Goal: Register for event/course

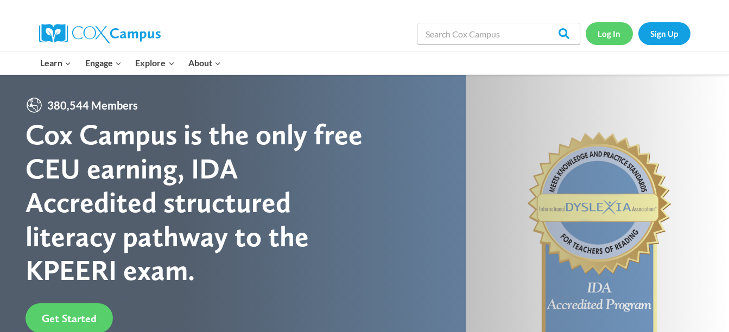
click at [614, 37] on link "Log In" at bounding box center [609, 33] width 47 height 22
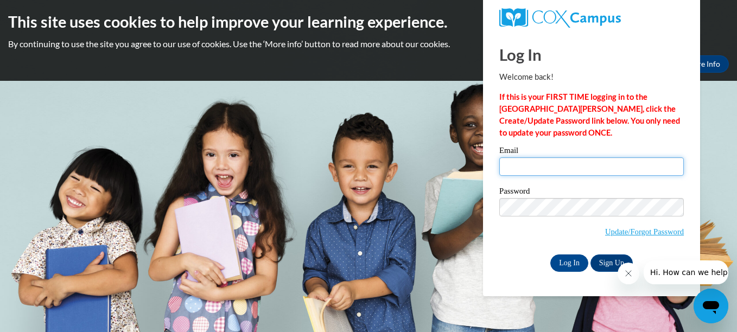
click at [537, 166] on input "Email" at bounding box center [591, 166] width 185 height 18
click at [559, 121] on strong "If this is your FIRST TIME logging in to the NEW Cox Campus, click the Create/U…" at bounding box center [589, 114] width 181 height 45
click at [541, 167] on input "Email" at bounding box center [591, 166] width 185 height 18
type input "tunisiapryor@gmail.com"
click at [593, 169] on input "tunisiapryor@gmail.com" at bounding box center [591, 166] width 185 height 18
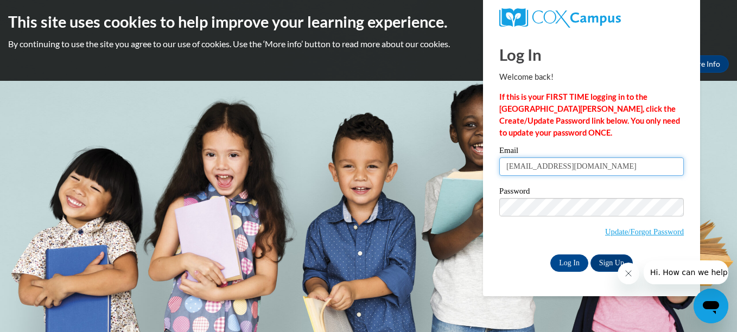
drag, startPoint x: 593, startPoint y: 169, endPoint x: 411, endPoint y: 163, distance: 182.5
drag, startPoint x: 411, startPoint y: 163, endPoint x: 336, endPoint y: 142, distance: 78.5
click at [336, 142] on body "This site uses cookies to help improve your learning experience. By continuing …" at bounding box center [368, 166] width 737 height 332
click at [613, 260] on link "Sign Up" at bounding box center [612, 263] width 42 height 17
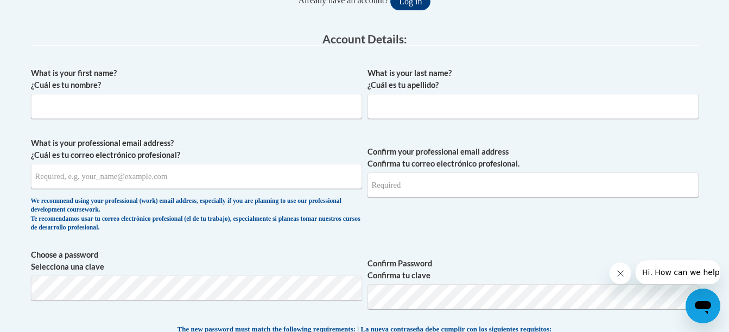
scroll to position [205, 0]
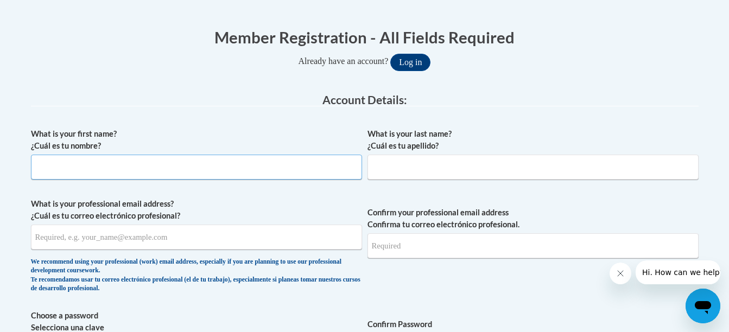
click at [213, 165] on input "What is your first name? ¿Cuál es tu nombre?" at bounding box center [196, 167] width 331 height 25
type input "[GEOGRAPHIC_DATA]"
type input "Pryor"
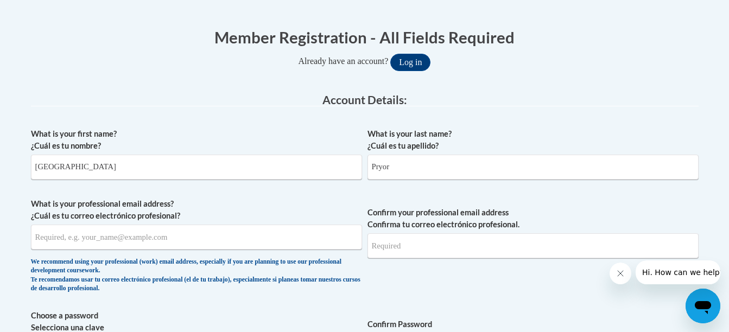
type input "tunisiapryor@gmail.com"
click at [271, 241] on input "tunisiapryor@gmail.com" at bounding box center [196, 237] width 331 height 25
type input "t"
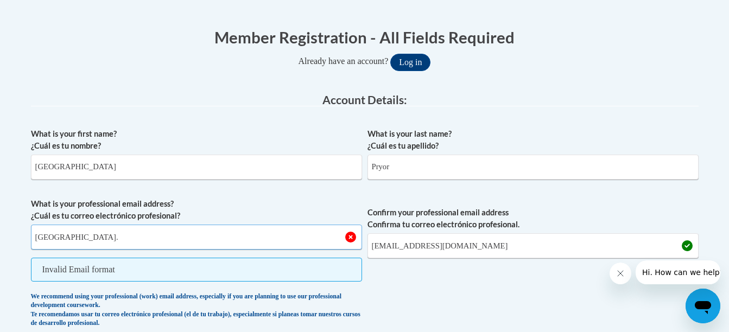
type input "[EMAIL_ADDRESS][DOMAIN_NAME]"
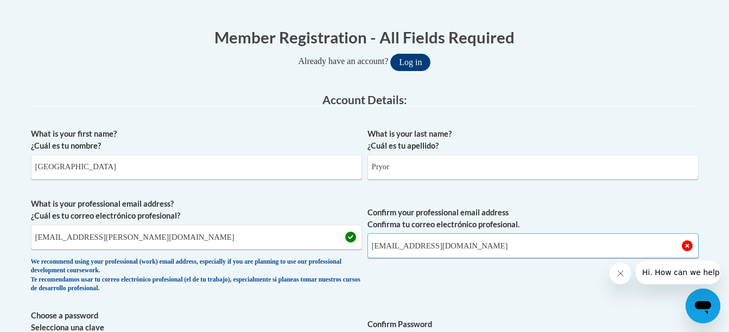
click at [472, 248] on input "tunisiapryor@gmail.com" at bounding box center [533, 245] width 331 height 25
type input "t"
type input "[EMAIL_ADDRESS][DOMAIN_NAME]"
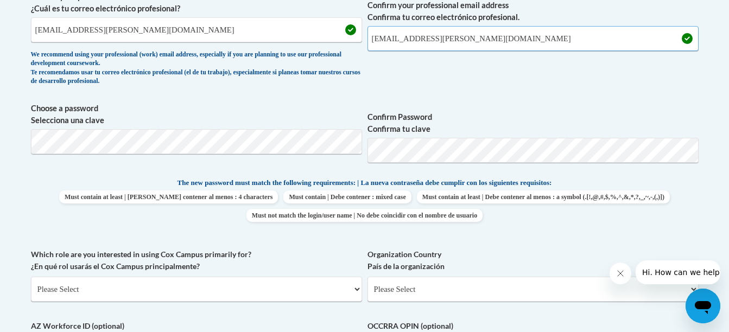
scroll to position [410, 0]
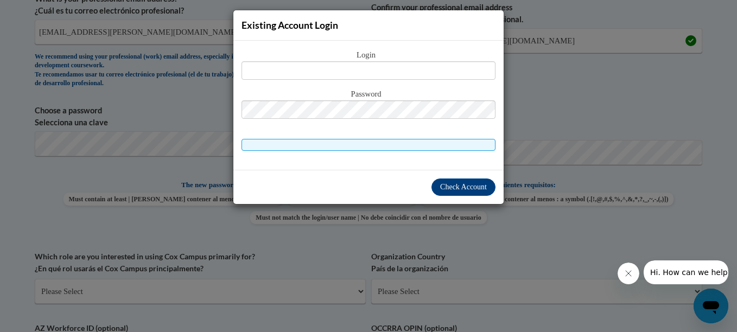
click at [536, 61] on div "Existing Account Login Login Password" at bounding box center [368, 166] width 737 height 332
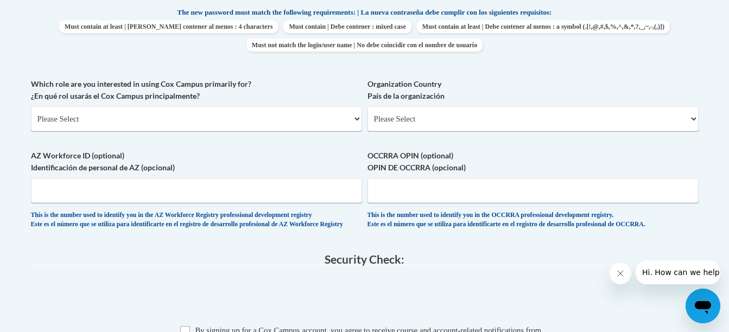
scroll to position [592, 0]
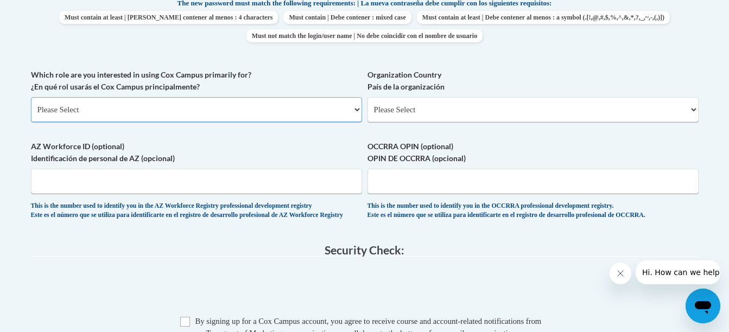
click at [252, 108] on select "Please Select College/University | Colegio/Universidad Community/Nonprofit Part…" at bounding box center [196, 109] width 331 height 25
select select "5a18ea06-2b54-4451-96f2-d152daf9eac5"
click at [31, 97] on select "Please Select College/University | Colegio/Universidad Community/Nonprofit Part…" at bounding box center [196, 109] width 331 height 25
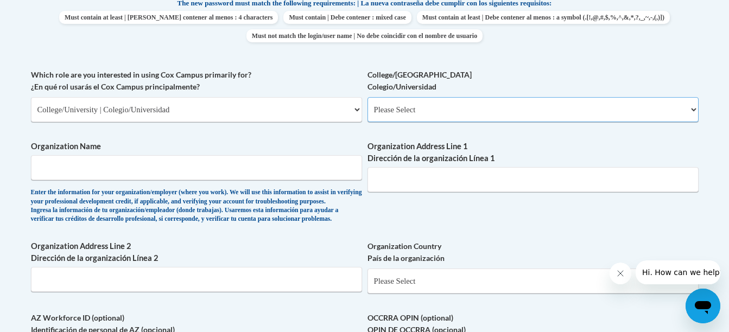
click at [424, 106] on select "Please Select College/University Staff | Empleado universitario College/Univers…" at bounding box center [533, 109] width 331 height 25
select select "99b32b07-cffc-426c-8bf6-0cd77760d84b"
click at [368, 97] on select "Please Select College/University Staff | Empleado universitario College/Univers…" at bounding box center [533, 109] width 331 height 25
click at [260, 169] on input "Organization Name" at bounding box center [196, 167] width 331 height 25
type input "Walden University"
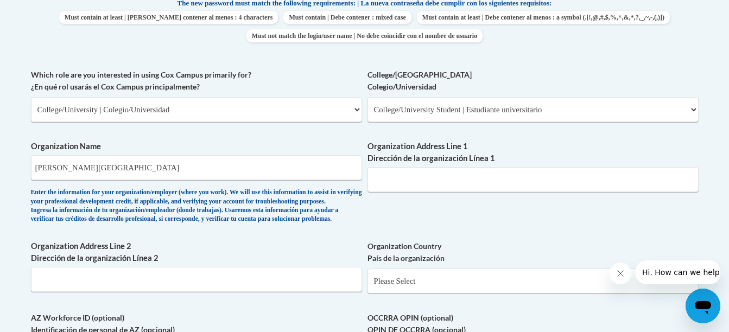
drag, startPoint x: 737, startPoint y: 171, endPoint x: 713, endPoint y: 237, distance: 70.2
click at [713, 237] on body "This site uses cookies to help improve your learning experience. By continuing …" at bounding box center [364, 156] width 729 height 1497
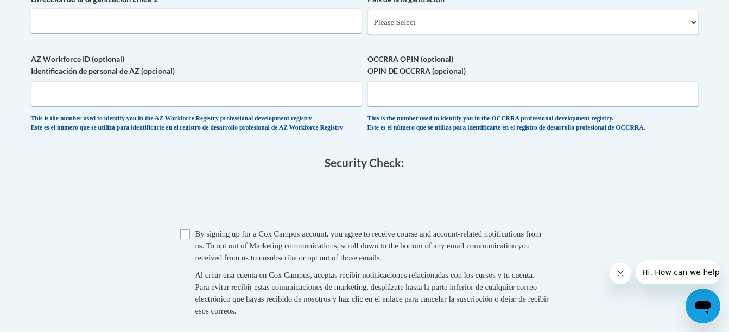
scroll to position [862, 0]
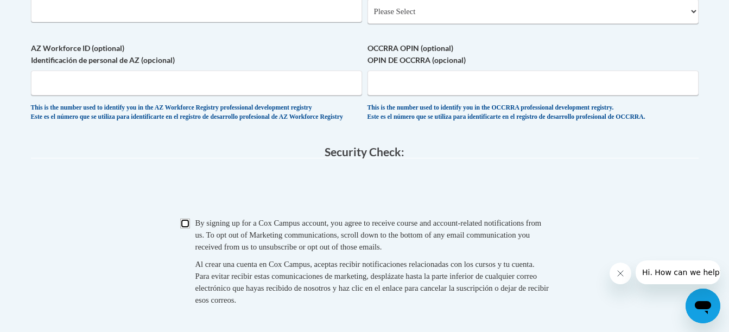
click at [185, 229] on input "Checkbox" at bounding box center [185, 224] width 10 height 10
checkbox input "true"
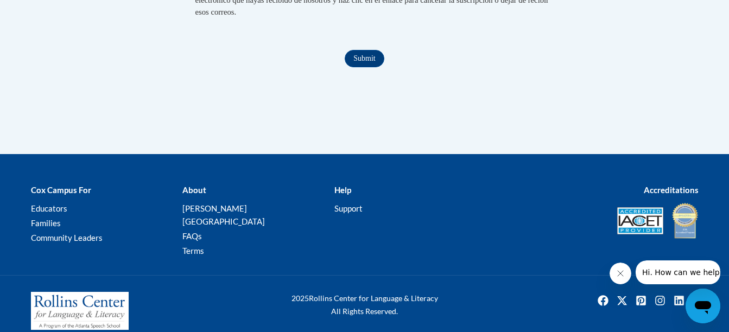
scroll to position [1175, 0]
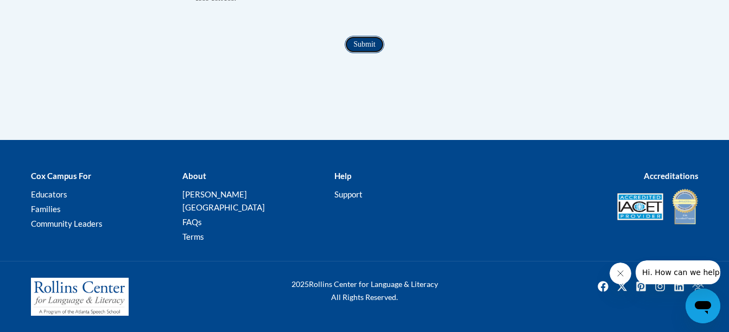
click at [372, 53] on input "Submit" at bounding box center [364, 44] width 39 height 17
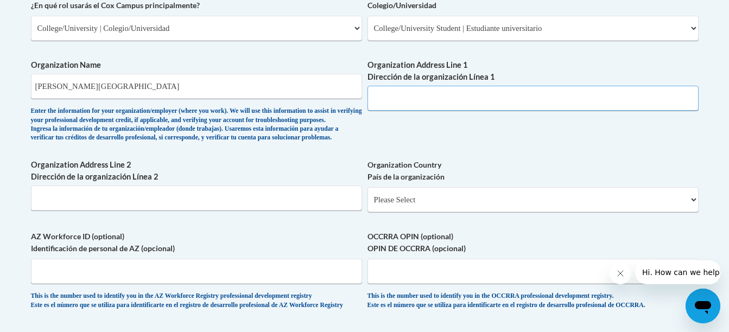
scroll to position [666, 0]
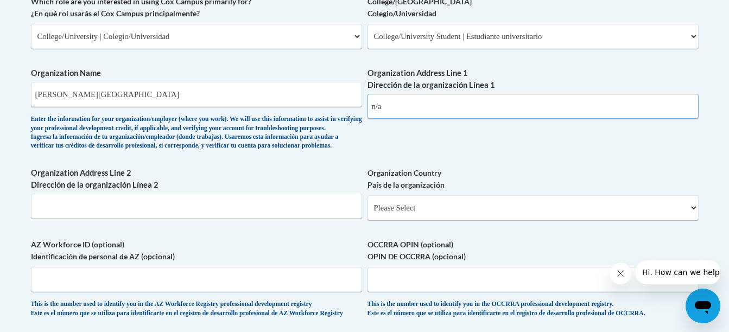
type input "n/a"
drag, startPoint x: 733, startPoint y: 186, endPoint x: 511, endPoint y: 173, distance: 223.0
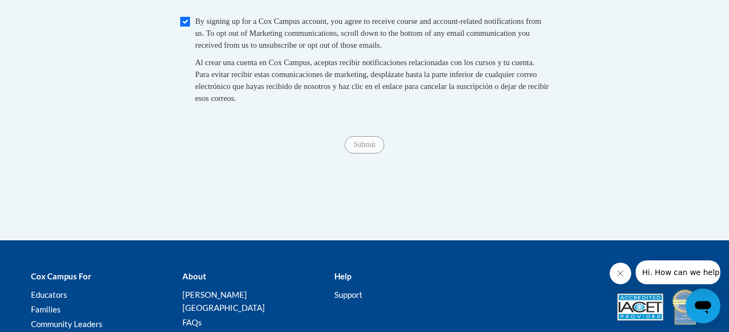
scroll to position [1034, 0]
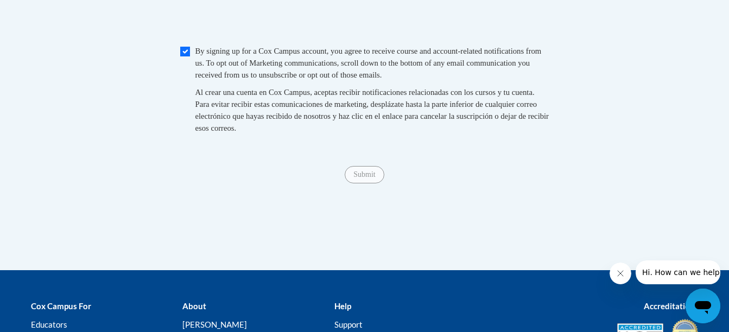
drag, startPoint x: 700, startPoint y: 236, endPoint x: 708, endPoint y: 252, distance: 18.0
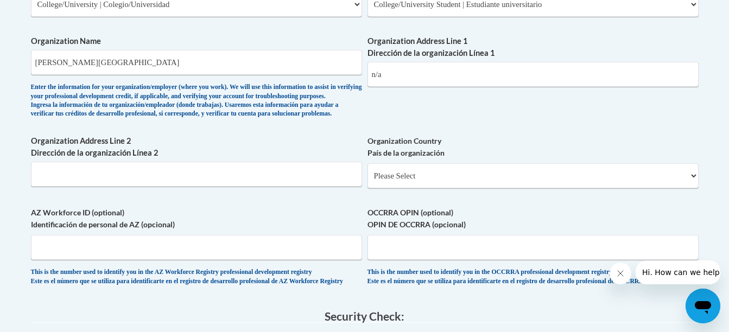
scroll to position [682, 0]
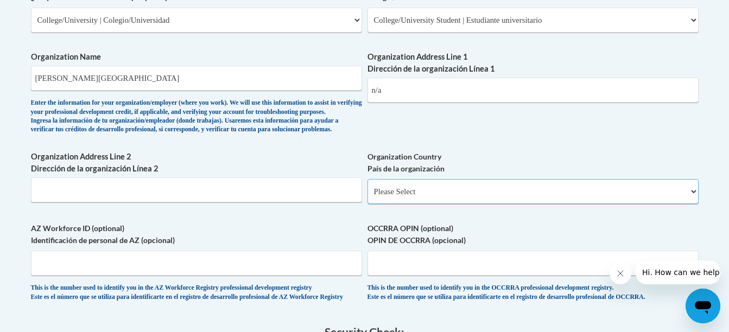
click at [466, 204] on select "Please Select United States | Estados Unidos Outside of the United States | Fue…" at bounding box center [533, 191] width 331 height 25
select select "ad49bcad-a171-4b2e-b99c-48b446064914"
click at [368, 197] on select "Please Select United States | Estados Unidos Outside of the United States | Fue…" at bounding box center [533, 191] width 331 height 25
select select
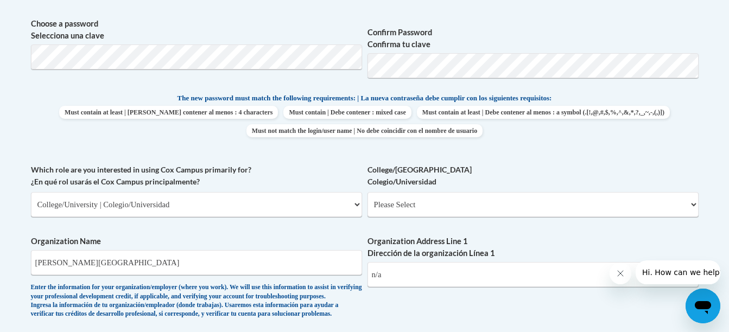
scroll to position [503, 0]
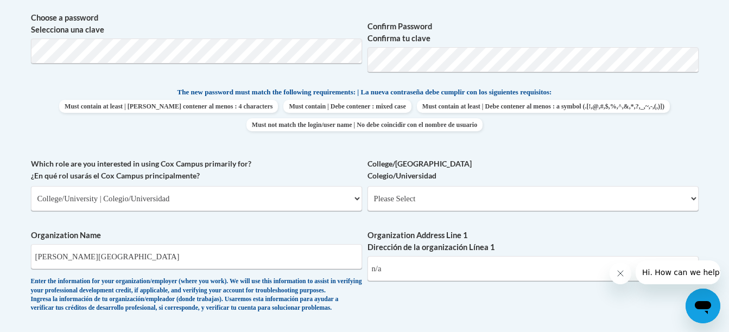
click at [282, 212] on div "Which role are you interested in using Cox Campus primarily for? ¿En qué rol us…" at bounding box center [196, 188] width 331 height 61
click at [282, 203] on select "Please Select College/University | Colegio/Universidad Community/Nonprofit Part…" at bounding box center [196, 198] width 331 height 25
select select "fbf2d438-af2f-41f8-98f1-81c410e29de3"
click at [31, 186] on select "Please Select College/University | Colegio/Universidad Community/Nonprofit Part…" at bounding box center [196, 198] width 331 height 25
click at [447, 191] on select "Please Select Early Learning/Daycare Teacher/Family Home Care Provider | Maestr…" at bounding box center [533, 198] width 331 height 25
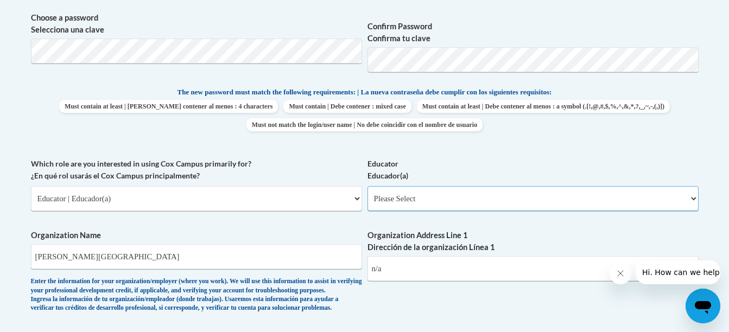
select select "8e40623d-54d0-45cd-9f92-5df65cd3f8cf"
click at [368, 186] on select "Please Select Early Learning/Daycare Teacher/Family Home Care Provider | Maestr…" at bounding box center [533, 198] width 331 height 25
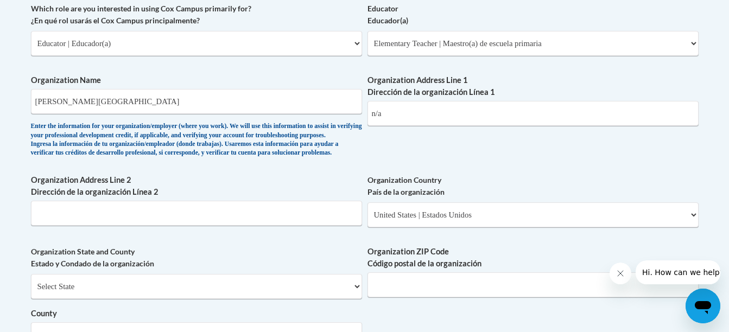
scroll to position [1037, 0]
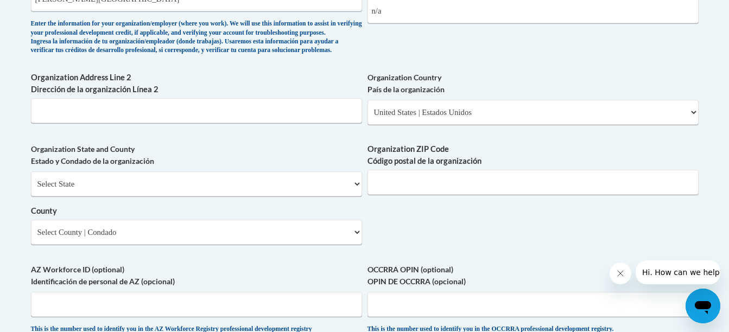
scroll to position [790, 0]
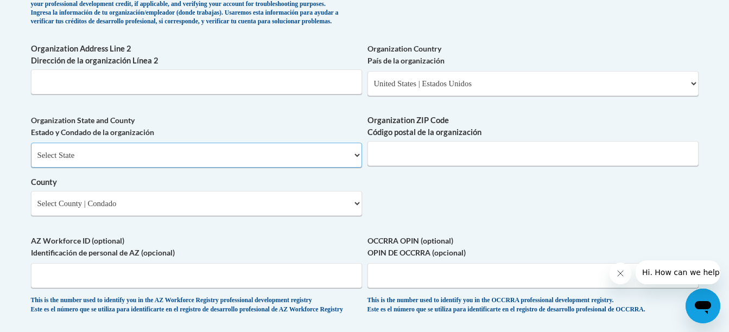
click at [289, 168] on select "Select State Alabama Alaska Arizona Arkansas California Colorado Connecticut De…" at bounding box center [196, 155] width 331 height 25
select select "Georgia"
click at [31, 161] on select "Select State Alabama Alaska Arizona Arkansas California Colorado Connecticut De…" at bounding box center [196, 155] width 331 height 25
click at [461, 166] on input "Organization ZIP Code Código postal de la organización" at bounding box center [533, 153] width 331 height 25
type input "30016"
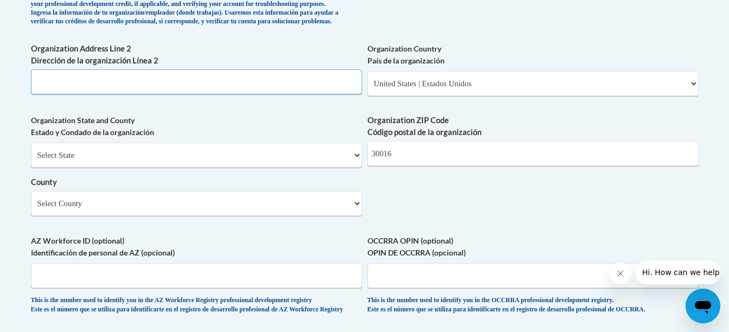
click at [239, 94] on input "Organization Address Line 2 Dirección de la organización Línea 2" at bounding box center [196, 81] width 331 height 25
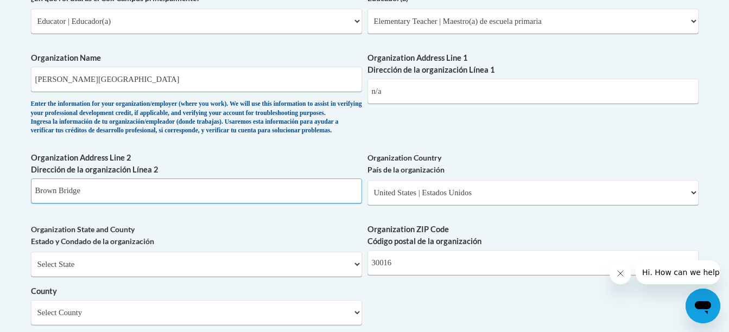
scroll to position [678, 0]
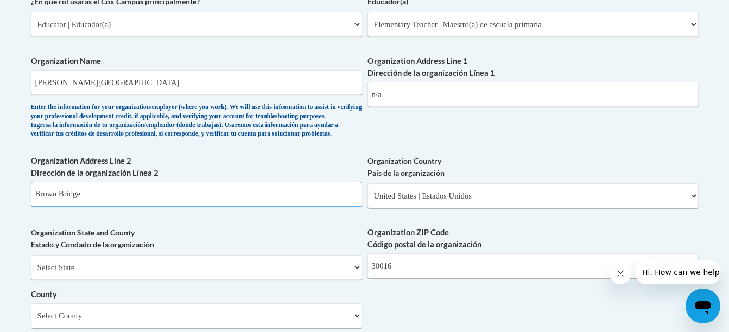
type input "Brown Bridge"
click at [239, 79] on input "Walden University" at bounding box center [196, 82] width 331 height 25
click at [248, 43] on div "Which role are you interested in using Cox Campus primarily for? ¿En qué rol us…" at bounding box center [196, 14] width 331 height 61
click at [216, 96] on span "Organization Name Walden Universit Enter the information for your organization/…" at bounding box center [196, 96] width 331 height 83
click at [216, 89] on input "Walden Universit" at bounding box center [196, 82] width 331 height 25
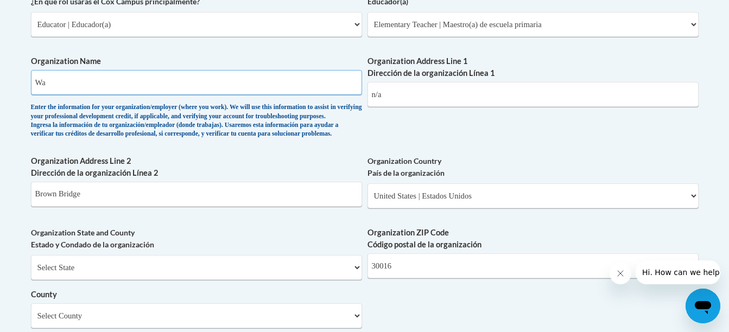
type input "W"
click at [235, 41] on div "Which role are you interested in using Cox Campus primarily for? ¿En qué rol us…" at bounding box center [196, 14] width 331 height 61
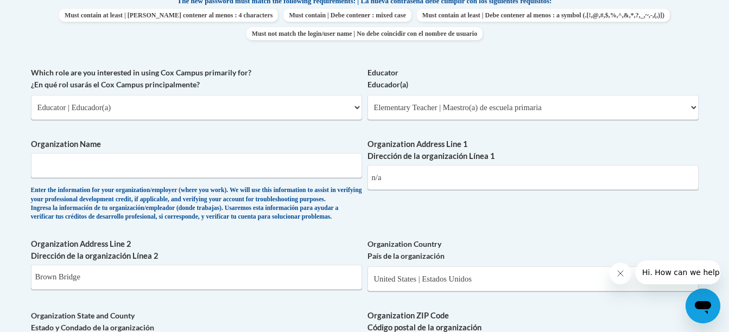
scroll to position [609, 0]
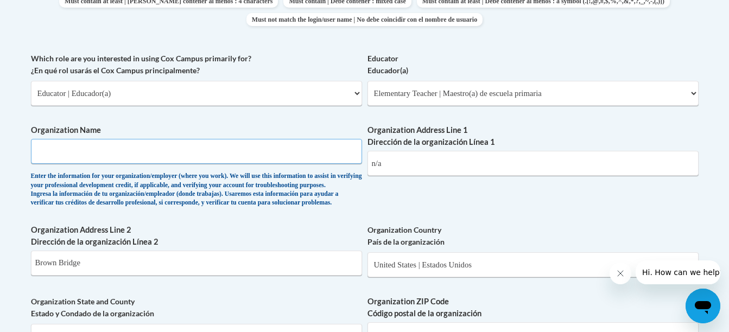
click at [242, 163] on input "Organization Name" at bounding box center [196, 151] width 331 height 25
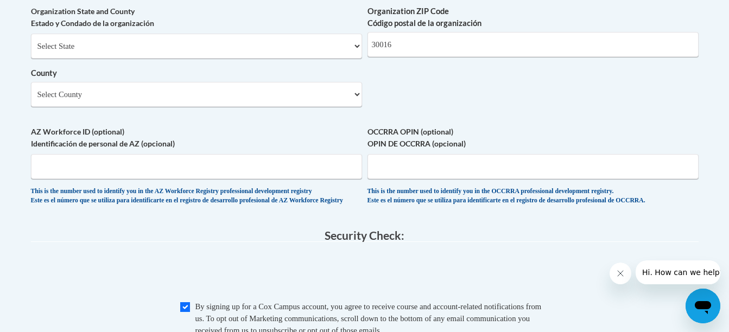
scroll to position [1189, 0]
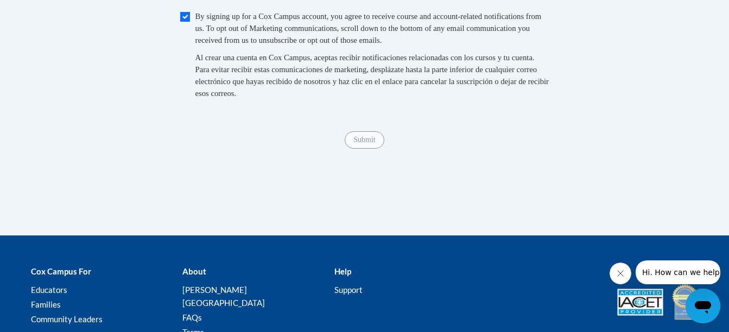
type input "Newton school District"
click at [362, 149] on input "Submit" at bounding box center [364, 139] width 39 height 17
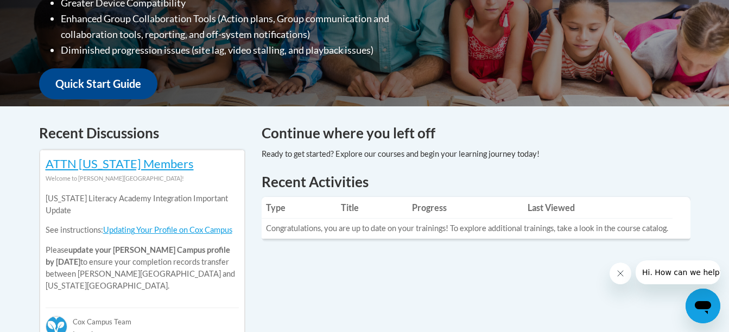
scroll to position [76, 0]
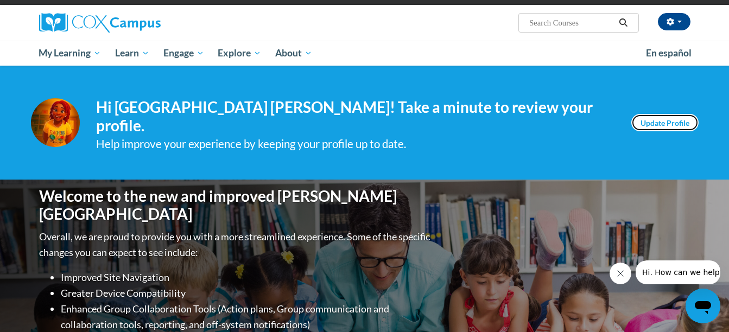
click at [676, 121] on link "Update Profile" at bounding box center [664, 122] width 67 height 17
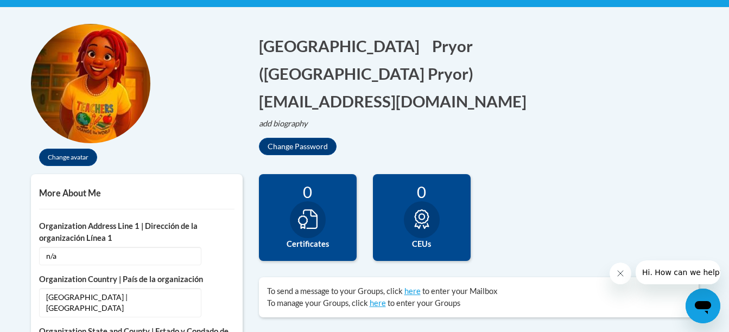
scroll to position [222, 0]
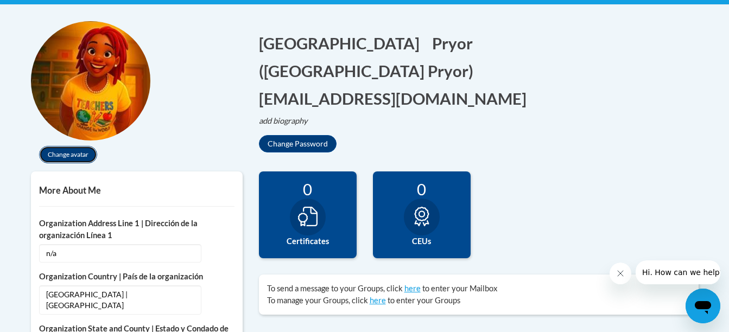
click at [73, 155] on button "Change avatar" at bounding box center [68, 154] width 58 height 17
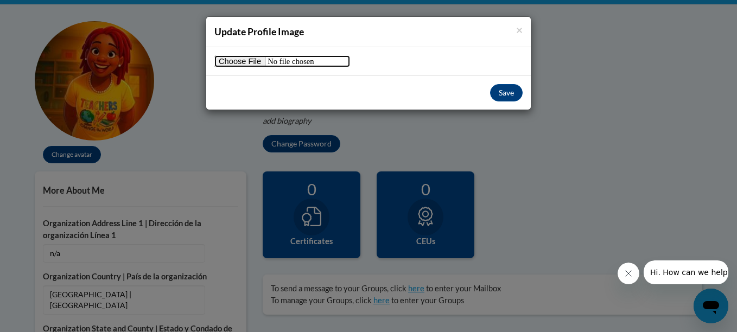
click at [241, 61] on input "file" at bounding box center [282, 61] width 136 height 12
click at [250, 66] on input "file" at bounding box center [282, 61] width 136 height 12
type input "C:\fakepath\534439195_122228744120163045_3943099531908548732_n.jpg"
click at [508, 88] on button "Save" at bounding box center [506, 92] width 33 height 17
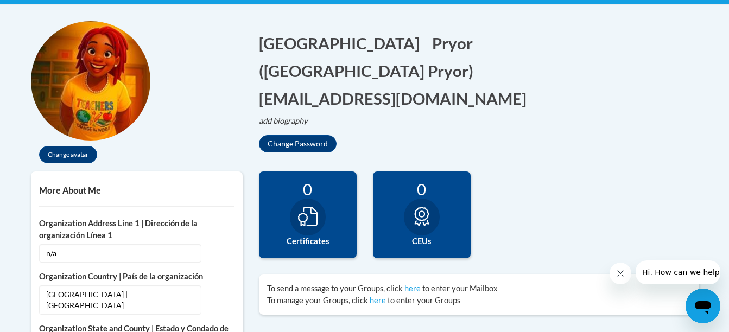
scroll to position [0, 0]
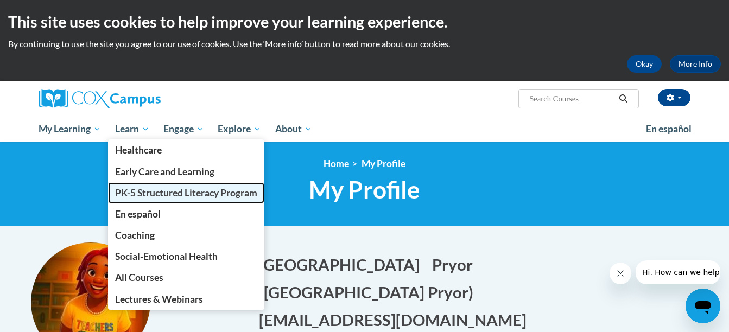
click at [169, 185] on link "PK-5 Structured Literacy Program" at bounding box center [186, 192] width 156 height 21
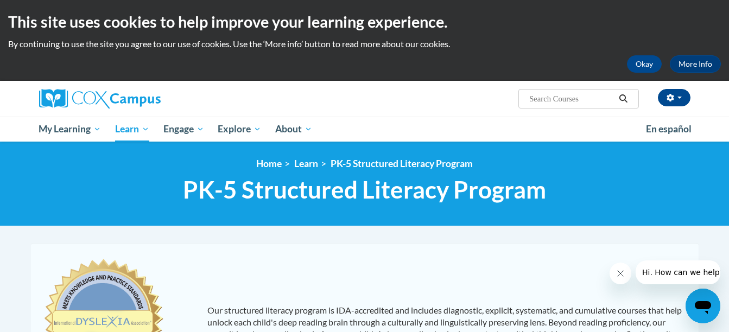
click at [169, 185] on h1 "PK-5 Structured Literacy Program PK-5 Structured Literacy Program" at bounding box center [365, 189] width 668 height 29
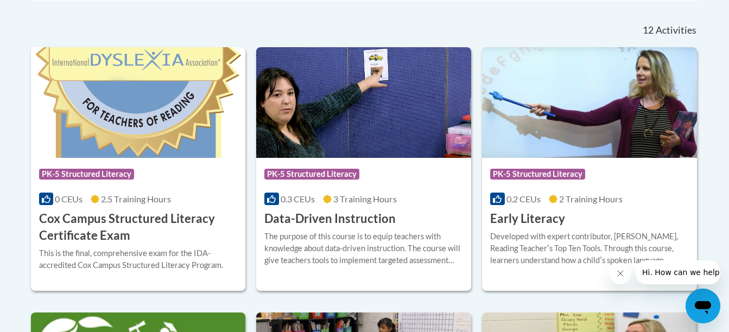
scroll to position [470, 0]
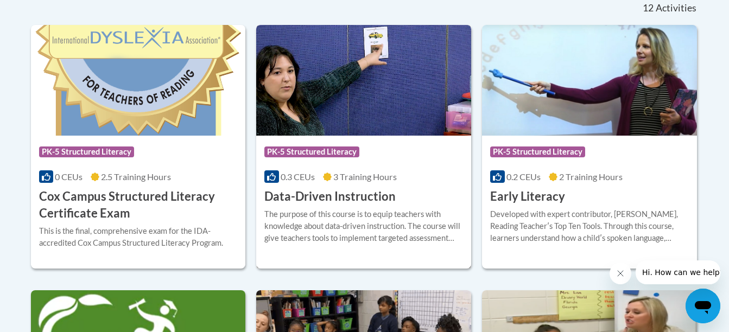
click at [352, 88] on img at bounding box center [363, 80] width 215 height 111
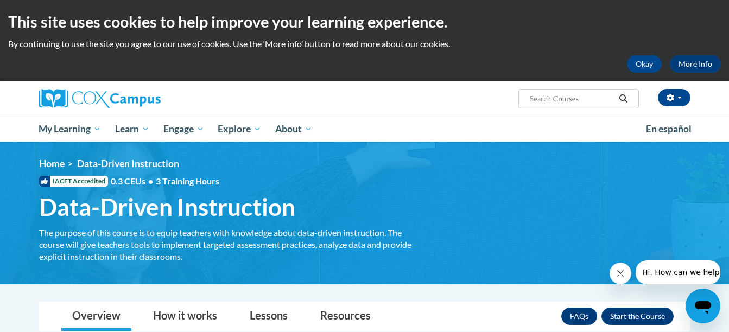
scroll to position [290, 0]
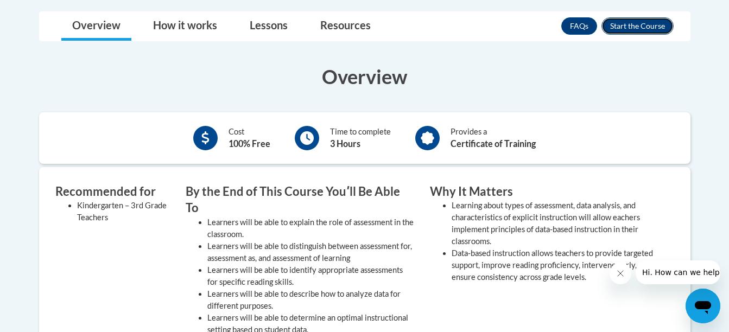
click at [636, 31] on button "Enroll" at bounding box center [638, 25] width 72 height 17
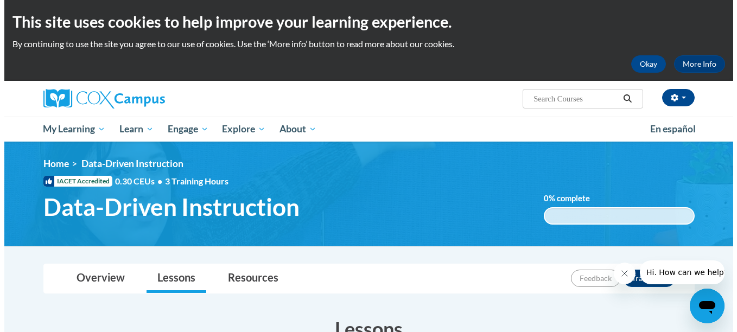
scroll to position [290, 0]
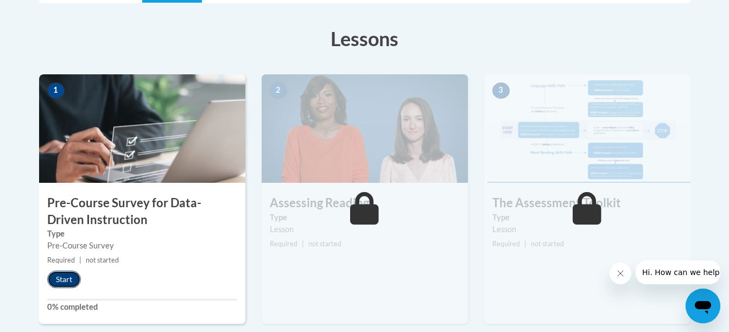
click at [67, 279] on button "Start" at bounding box center [64, 279] width 34 height 17
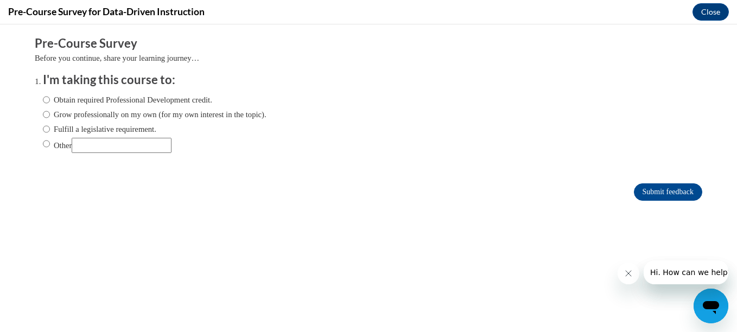
scroll to position [0, 0]
click at [100, 113] on label "Grow professionally on my own (for my own interest in the topic)." at bounding box center [155, 115] width 224 height 12
click at [50, 113] on input "Grow professionally on my own (for my own interest in the topic)." at bounding box center [46, 115] width 7 height 12
radio input "true"
click at [646, 191] on input "Submit feedback" at bounding box center [668, 192] width 68 height 17
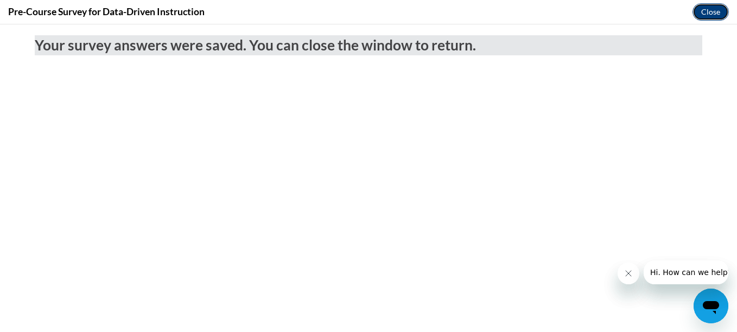
click at [714, 13] on button "Close" at bounding box center [711, 11] width 36 height 17
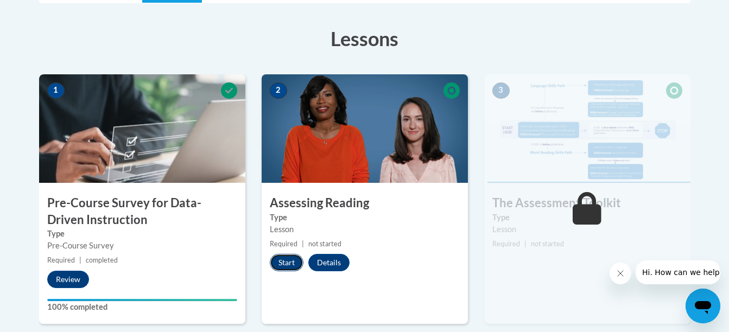
click at [288, 265] on button "Start" at bounding box center [287, 262] width 34 height 17
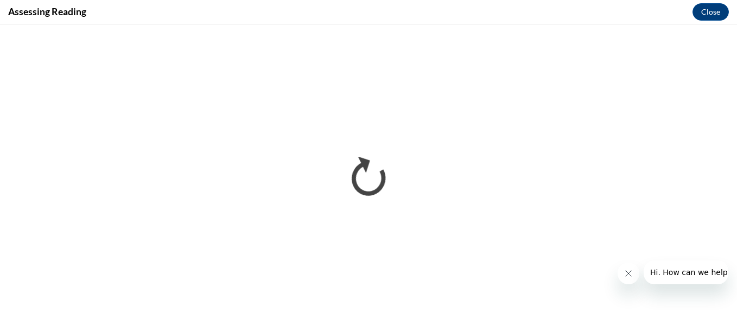
click at [625, 278] on button "Close message from company" at bounding box center [628, 274] width 22 height 22
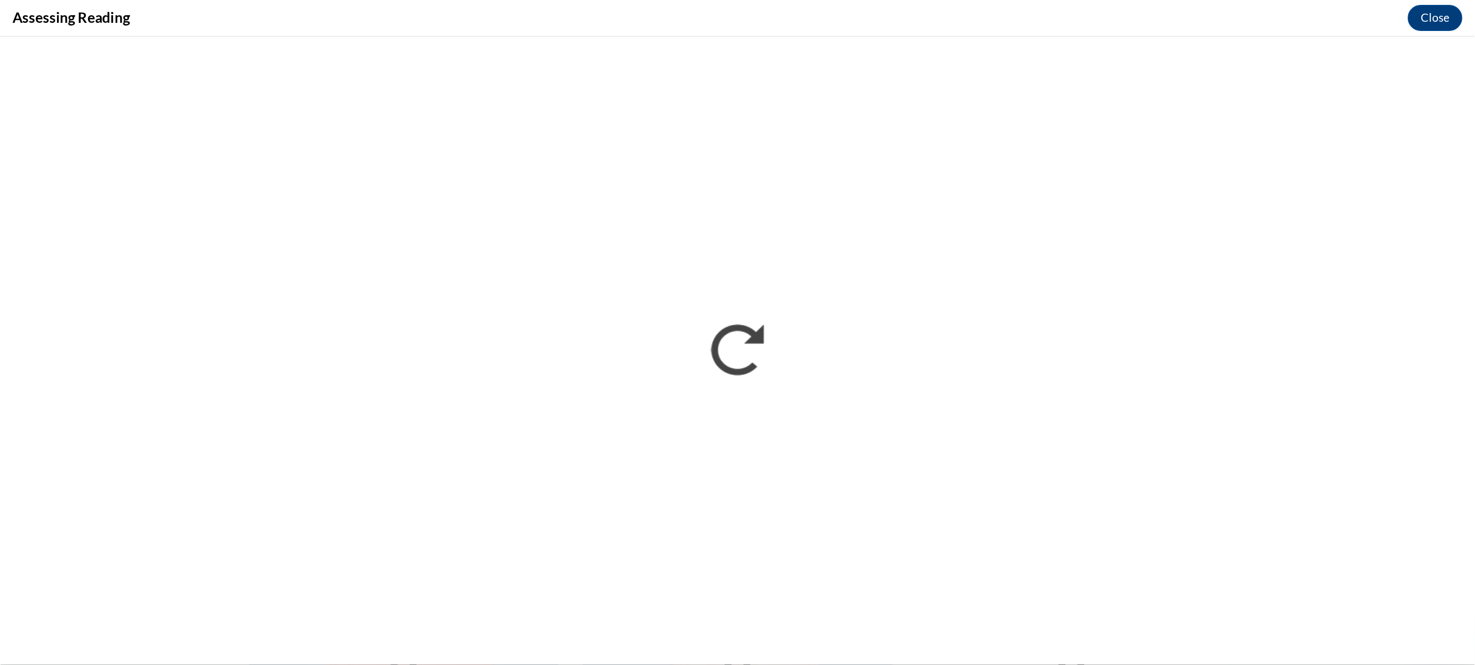
scroll to position [290, 0]
